Goal: Task Accomplishment & Management: Manage account settings

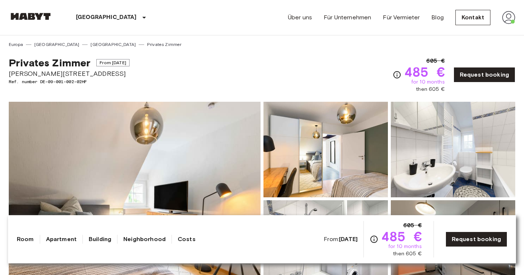
click at [505, 19] on img at bounding box center [509, 17] width 13 height 13
click at [456, 33] on li "Profile" at bounding box center [482, 30] width 73 height 13
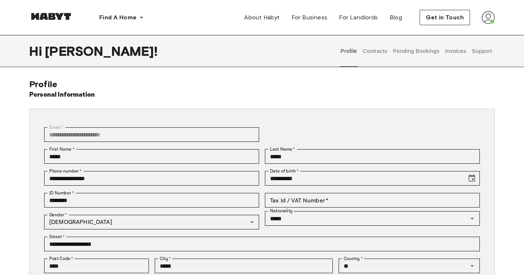
click at [417, 49] on button "Pending Bookings" at bounding box center [416, 51] width 49 height 32
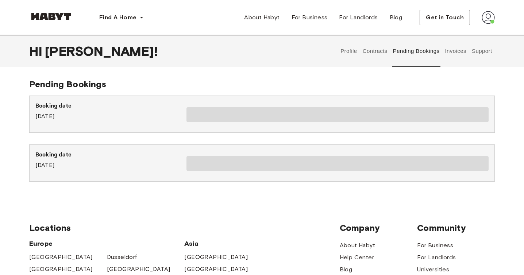
click at [370, 47] on button "Contracts" at bounding box center [375, 51] width 27 height 32
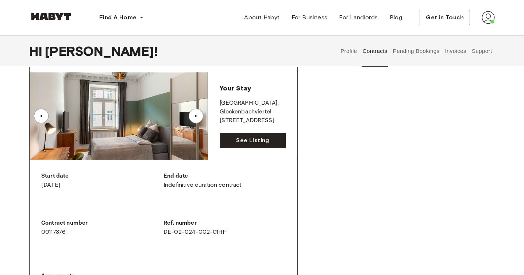
scroll to position [14, 0]
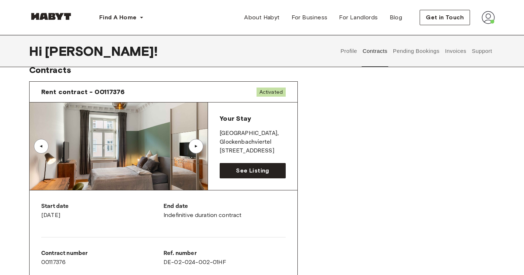
drag, startPoint x: 221, startPoint y: 150, endPoint x: 272, endPoint y: 152, distance: 51.5
click at [272, 152] on p "[STREET_ADDRESS]" at bounding box center [253, 151] width 66 height 9
copy p "[STREET_ADDRESS]"
